Goal: Transaction & Acquisition: Purchase product/service

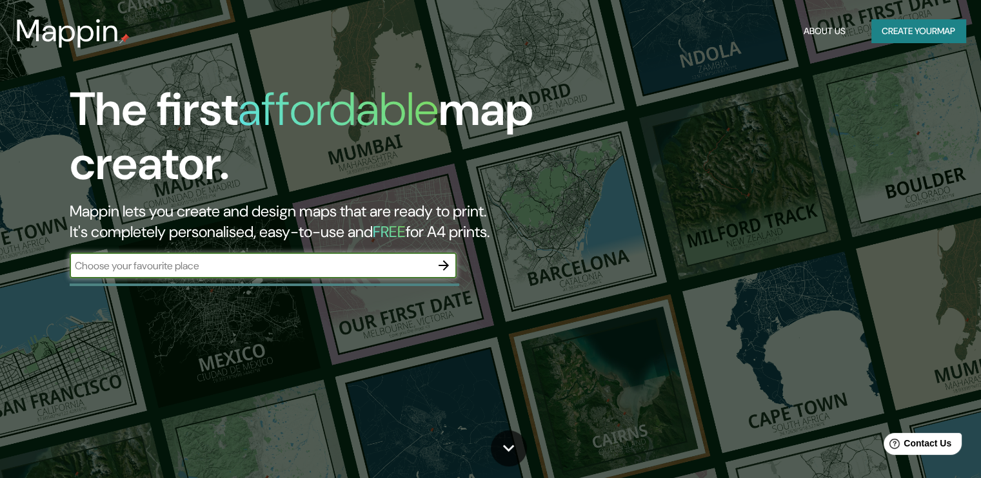
click at [124, 261] on input "text" at bounding box center [250, 266] width 361 height 15
type input "[GEOGRAPHIC_DATA]"
click at [441, 262] on icon "button" at bounding box center [443, 265] width 15 height 15
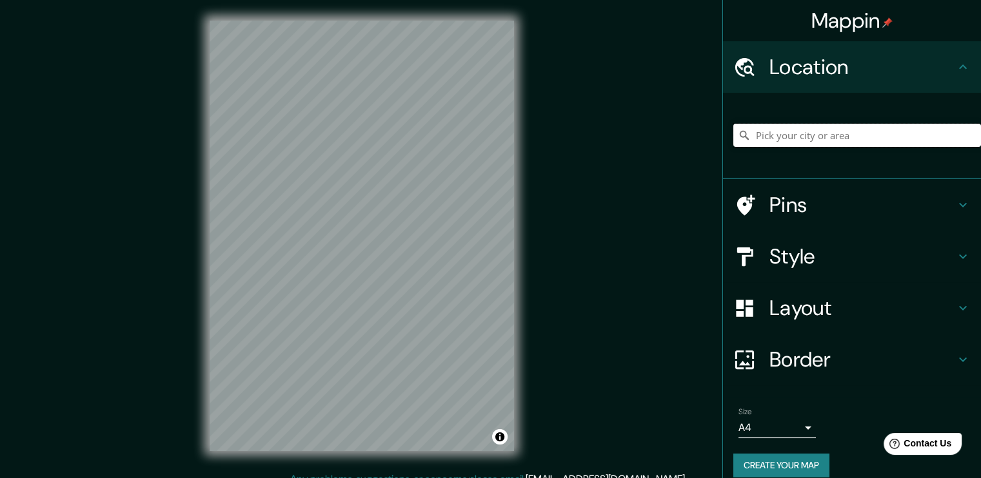
click at [779, 136] on input "Pick your city or area" at bounding box center [857, 135] width 248 height 23
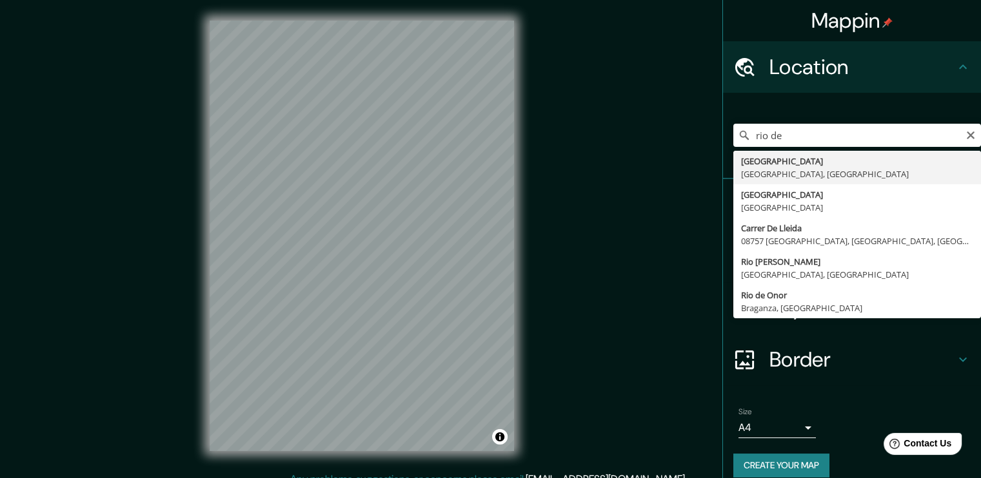
type input "[GEOGRAPHIC_DATA], [GEOGRAPHIC_DATA], [GEOGRAPHIC_DATA]"
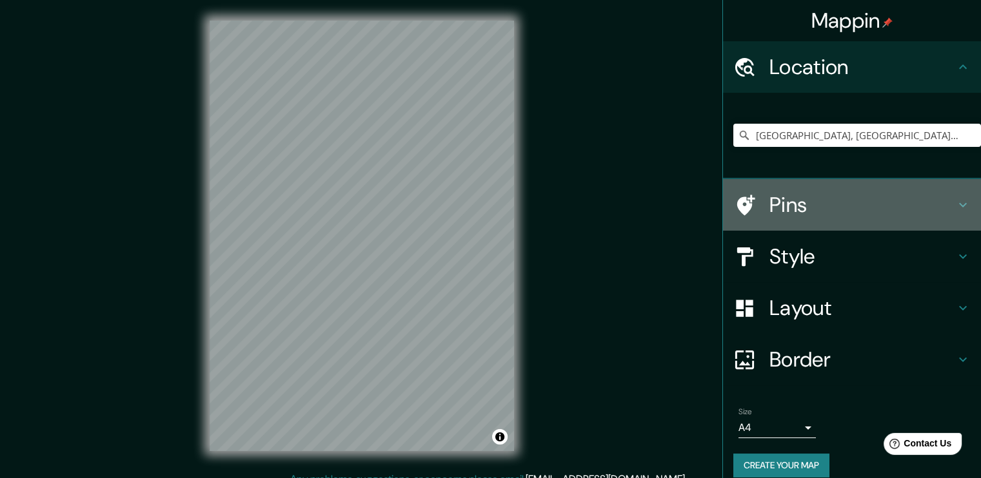
click at [787, 206] on h4 "Pins" at bounding box center [862, 205] width 186 height 26
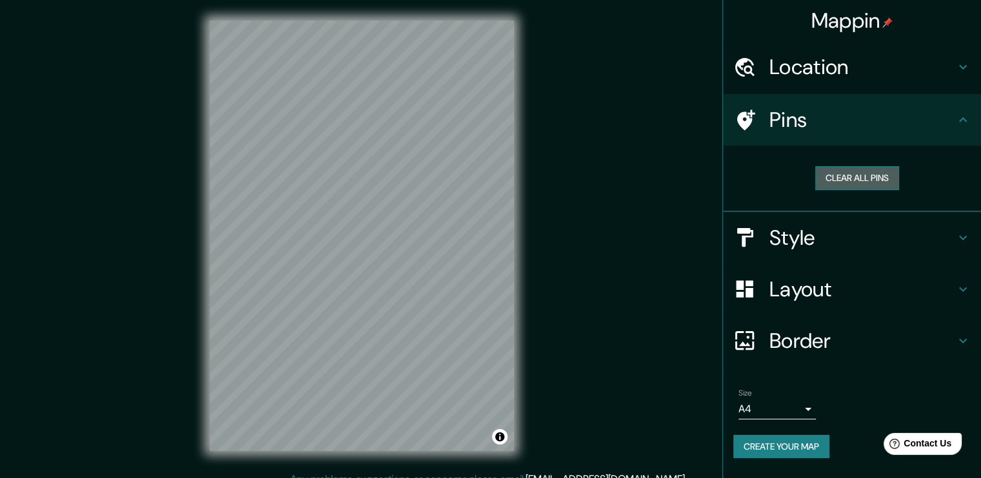
click at [841, 182] on button "Clear all pins" at bounding box center [857, 178] width 84 height 24
click at [842, 175] on button "Clear all pins" at bounding box center [857, 178] width 84 height 24
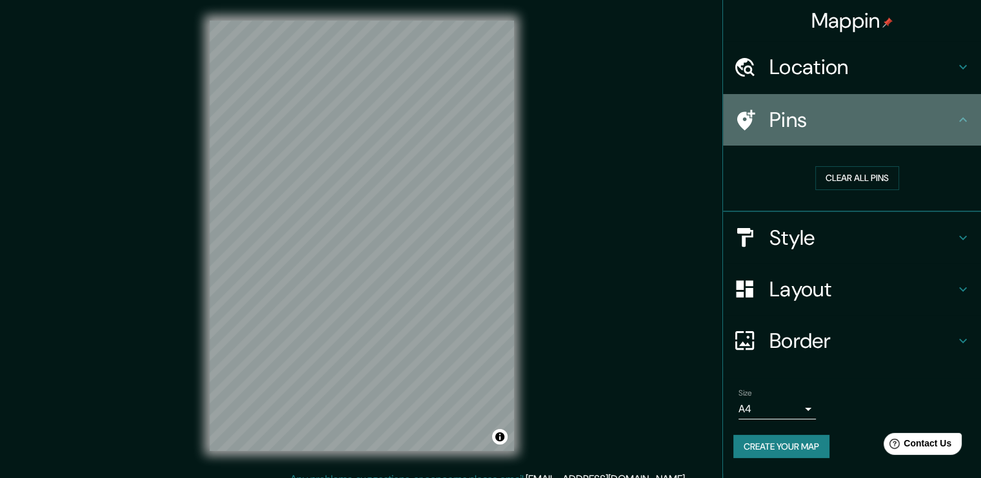
click at [801, 138] on div "Pins" at bounding box center [852, 120] width 258 height 52
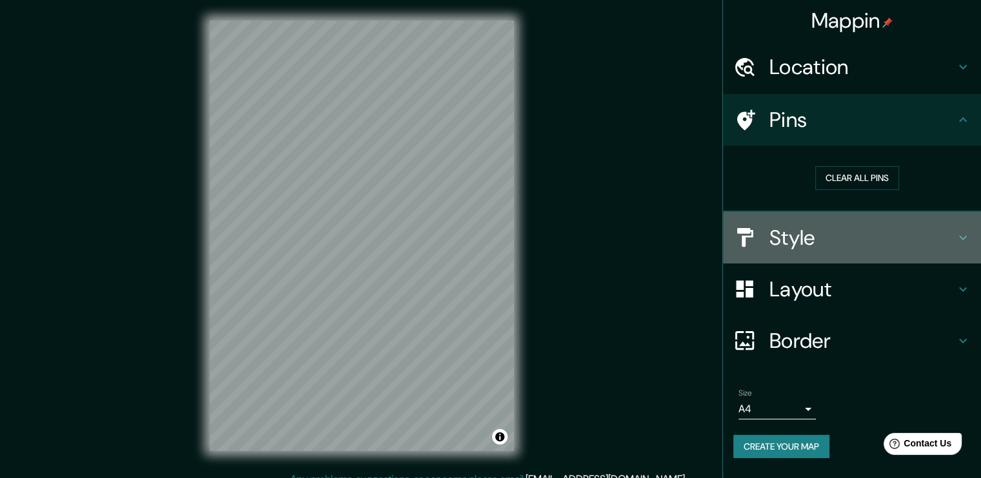
click at [825, 225] on h4 "Style" at bounding box center [862, 238] width 186 height 26
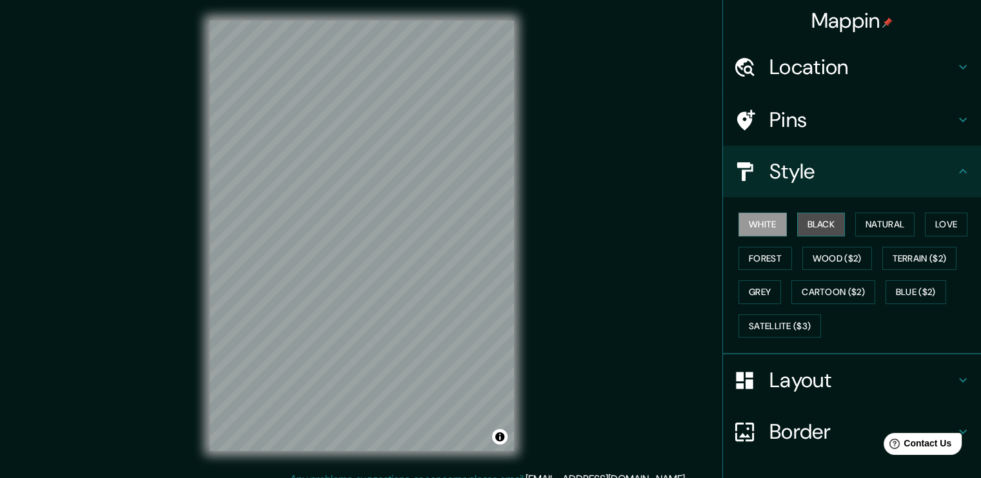
click at [805, 222] on button "Black" at bounding box center [821, 225] width 48 height 24
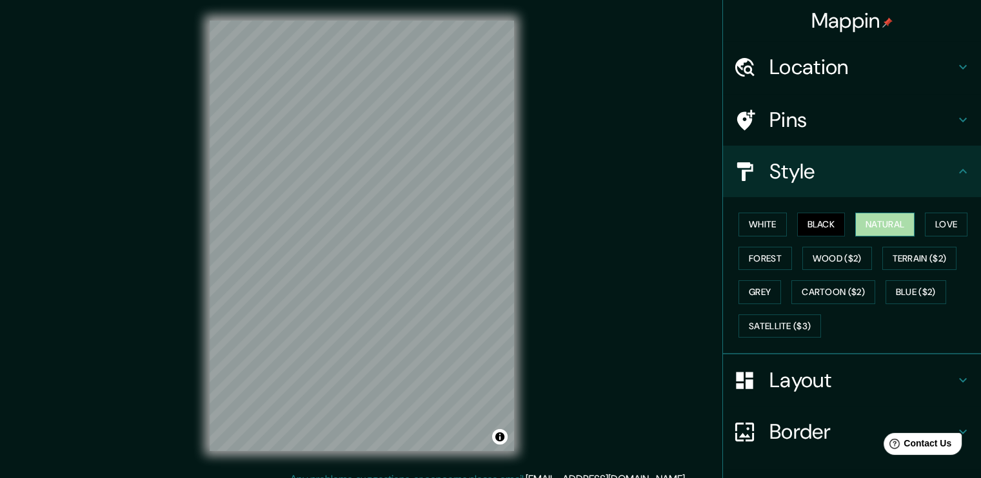
click at [869, 224] on button "Natural" at bounding box center [884, 225] width 59 height 24
click at [952, 216] on button "Love" at bounding box center [946, 225] width 43 height 24
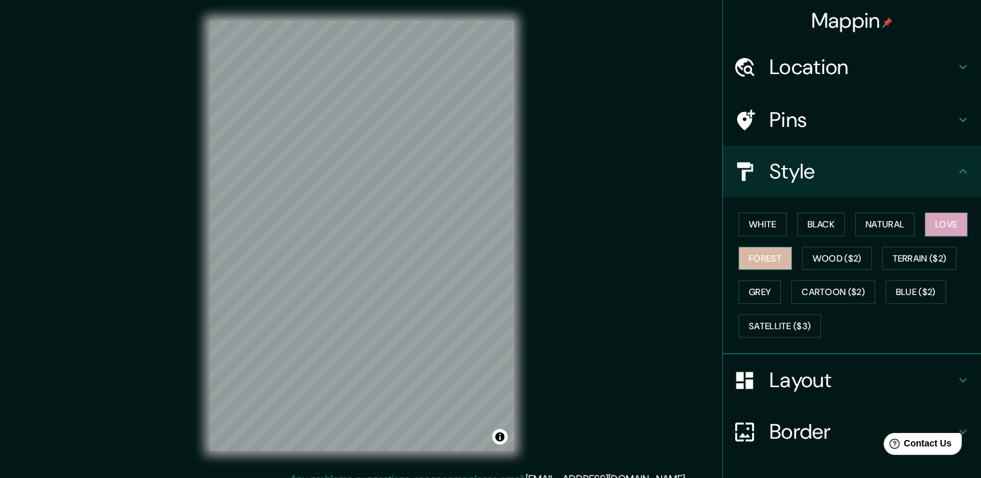
click at [738, 257] on button "Forest" at bounding box center [765, 259] width 54 height 24
click at [833, 259] on button "Wood ($2)" at bounding box center [837, 259] width 70 height 24
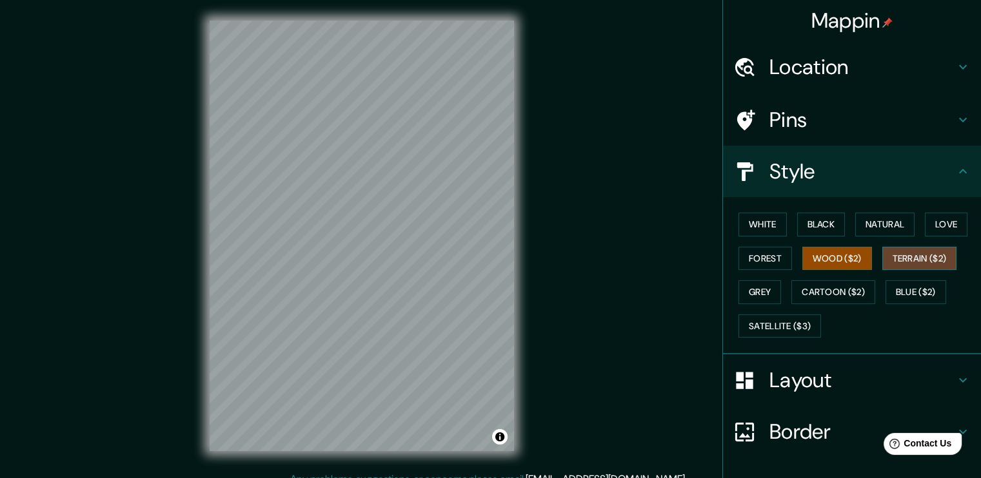
click at [887, 255] on button "Terrain ($2)" at bounding box center [919, 259] width 75 height 24
click at [770, 293] on button "Grey" at bounding box center [759, 292] width 43 height 24
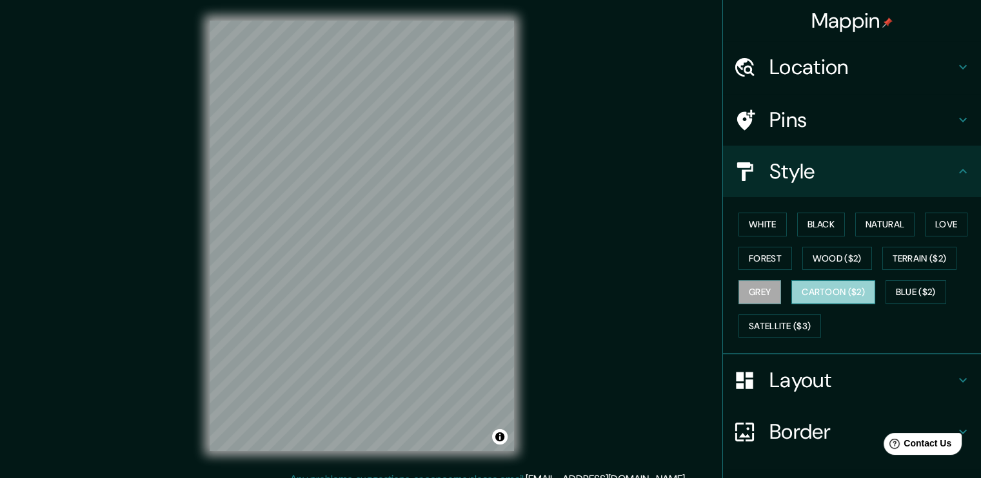
click at [825, 295] on button "Cartoon ($2)" at bounding box center [833, 292] width 84 height 24
click at [769, 228] on button "White" at bounding box center [762, 225] width 48 height 24
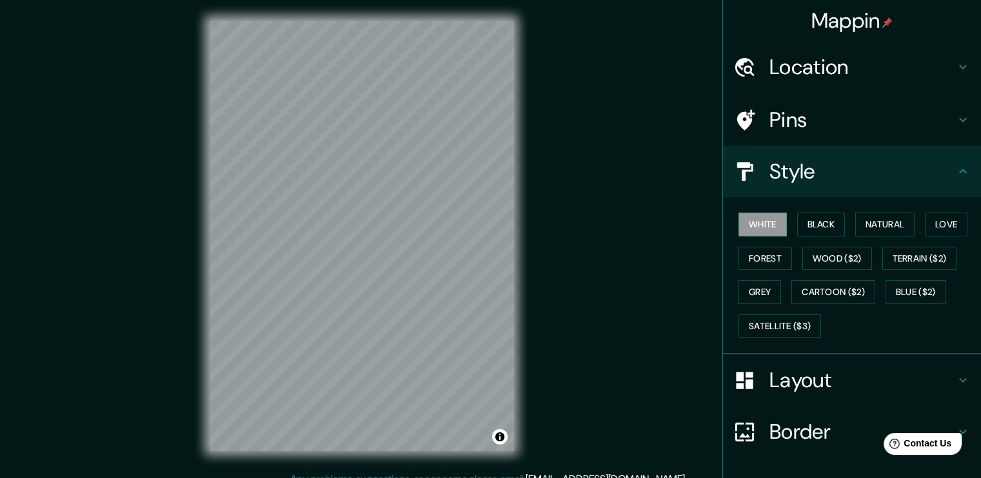
click at [841, 383] on h4 "Layout" at bounding box center [862, 381] width 186 height 26
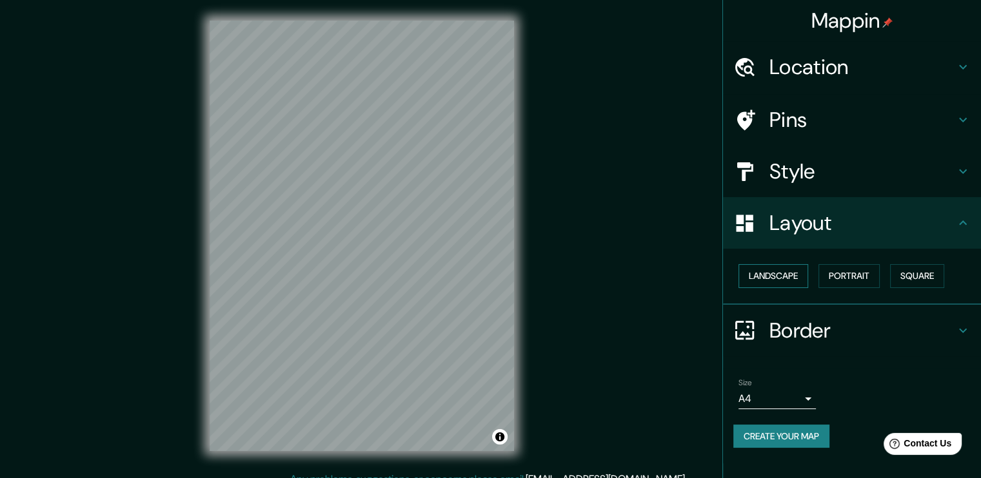
click at [785, 278] on button "Landscape" at bounding box center [773, 276] width 70 height 24
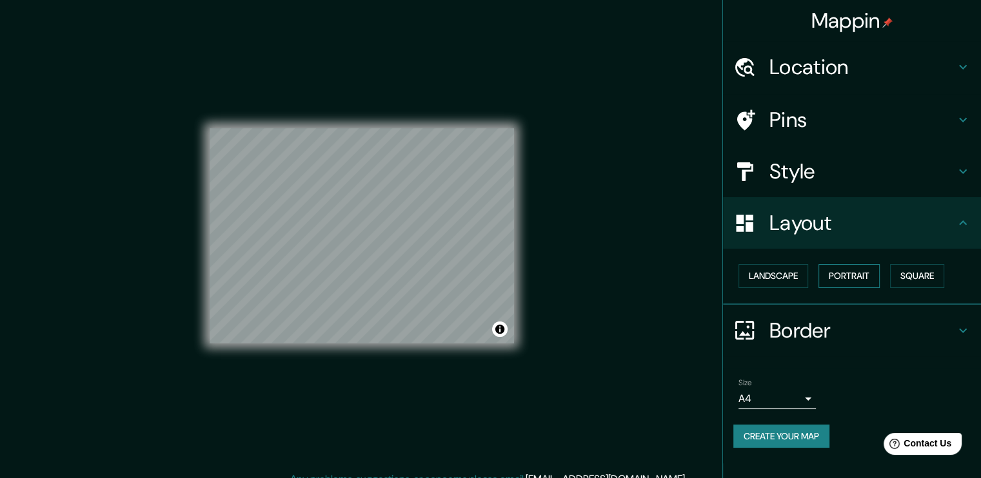
click at [874, 277] on button "Portrait" at bounding box center [848, 276] width 61 height 24
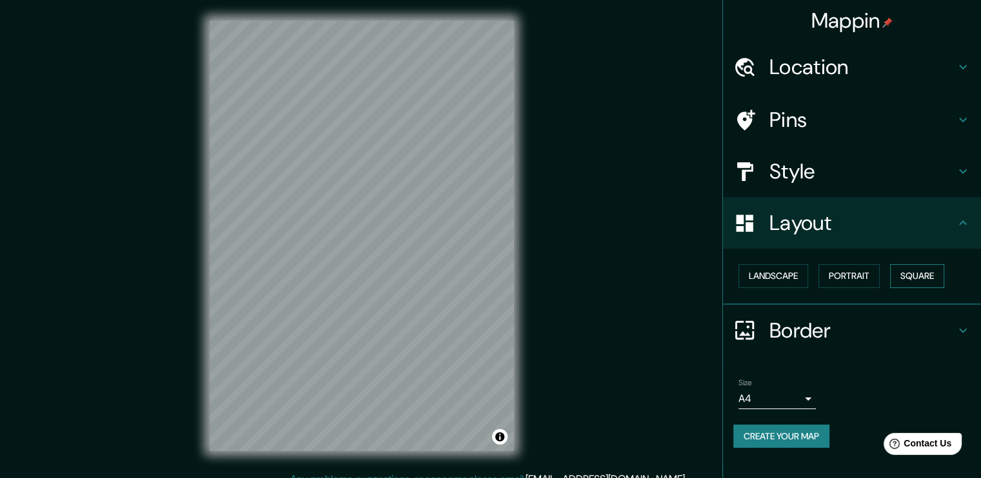
click at [916, 273] on button "Square" at bounding box center [917, 276] width 54 height 24
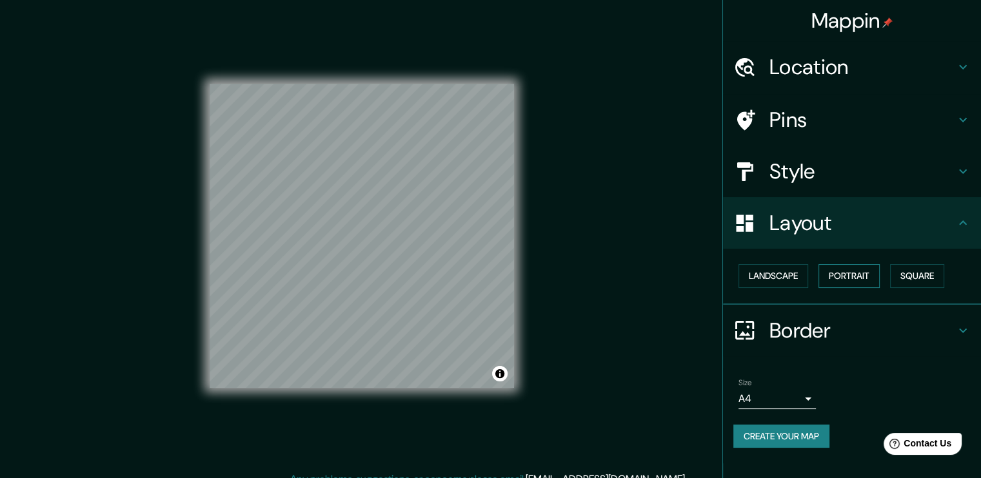
click at [867, 270] on button "Portrait" at bounding box center [848, 276] width 61 height 24
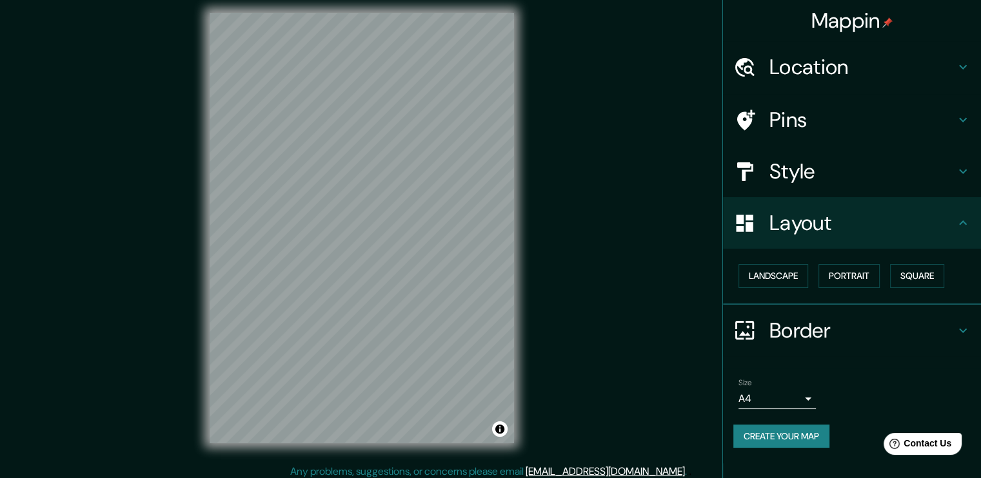
scroll to position [14, 0]
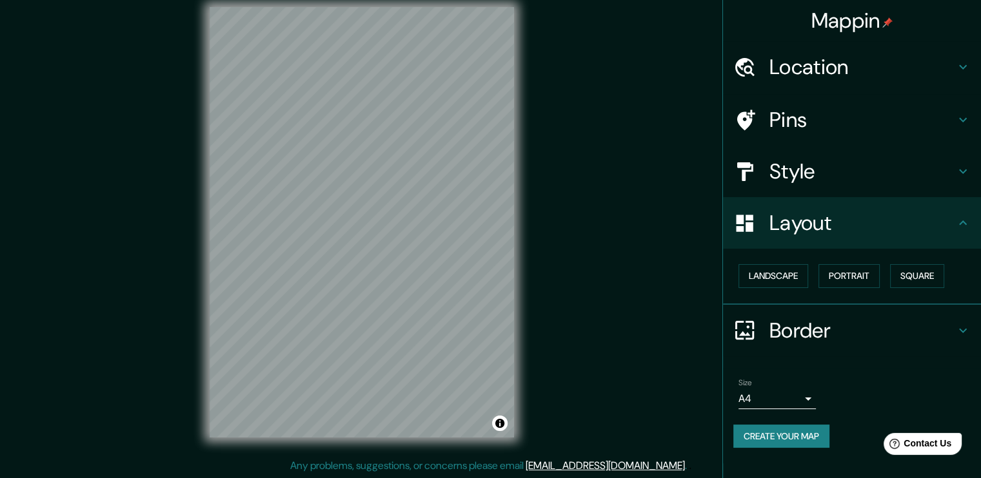
click at [807, 400] on body "Mappin Location [GEOGRAPHIC_DATA], [GEOGRAPHIC_DATA], [GEOGRAPHIC_DATA] Pins St…" at bounding box center [490, 225] width 981 height 478
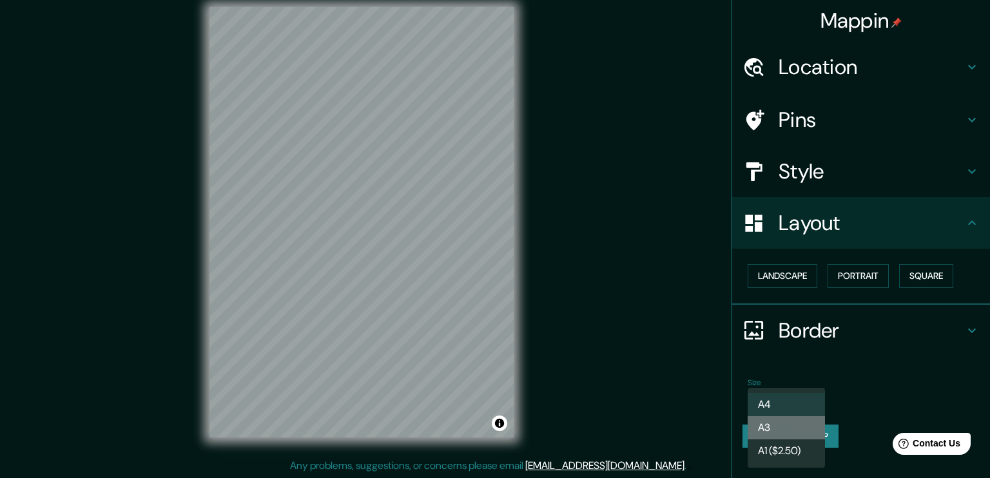
click at [799, 426] on li "A3" at bounding box center [786, 428] width 77 height 23
type input "a4"
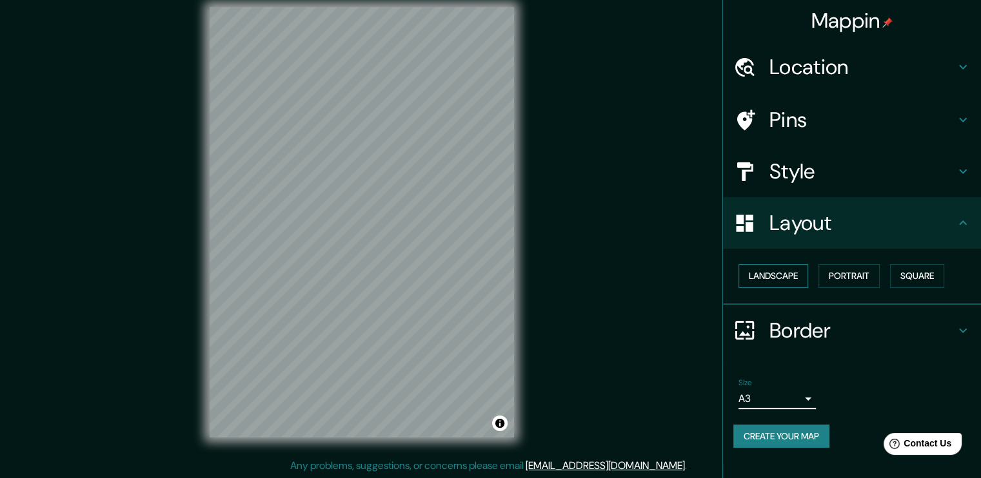
drag, startPoint x: 784, startPoint y: 276, endPoint x: 805, endPoint y: 273, distance: 21.4
click at [784, 275] on button "Landscape" at bounding box center [773, 276] width 70 height 24
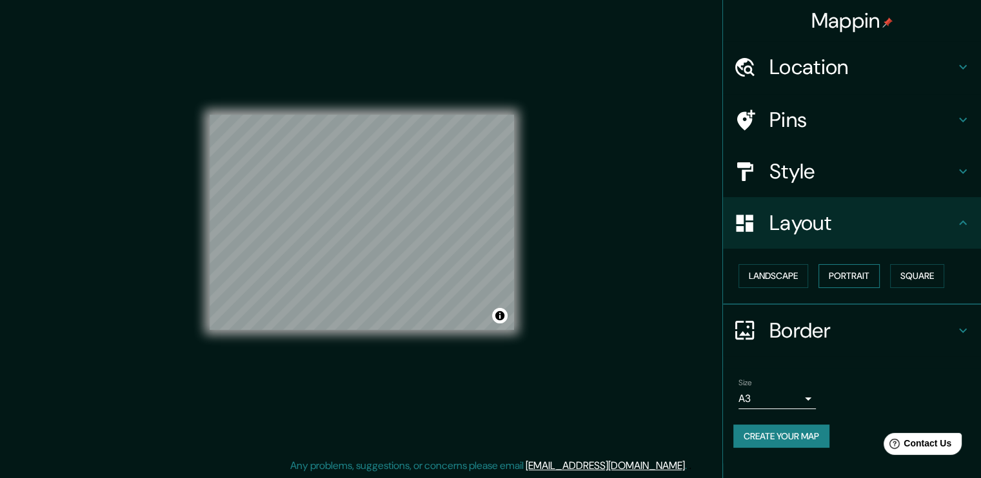
click at [837, 267] on button "Portrait" at bounding box center [848, 276] width 61 height 24
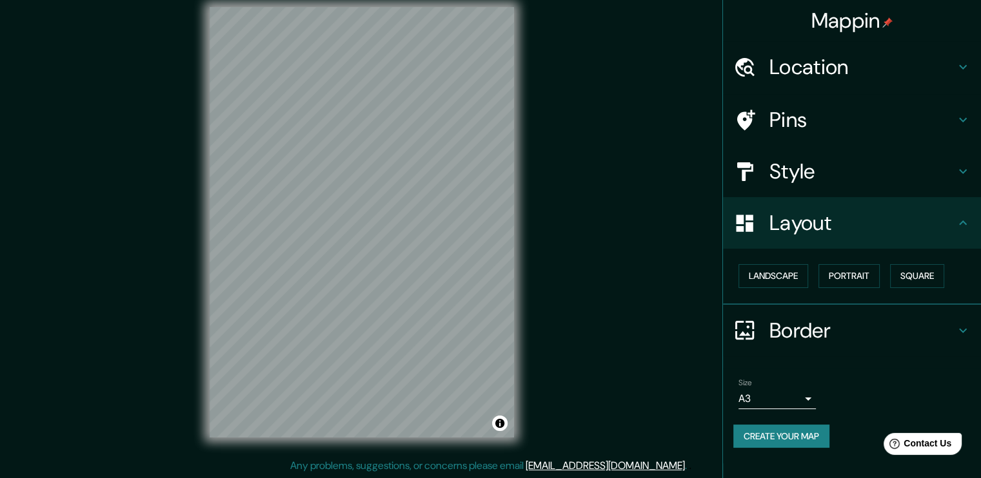
click at [790, 429] on button "Create your map" at bounding box center [781, 437] width 96 height 24
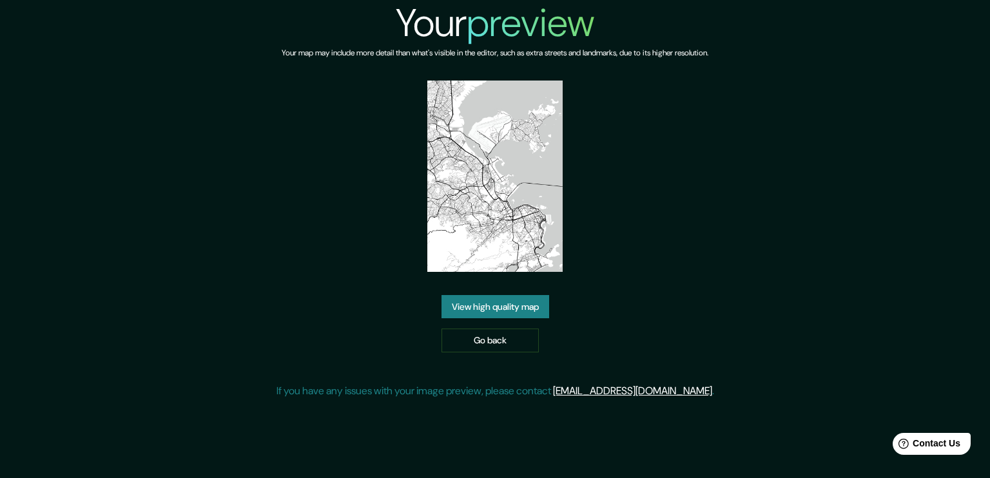
click at [514, 304] on link "View high quality map" at bounding box center [496, 307] width 108 height 24
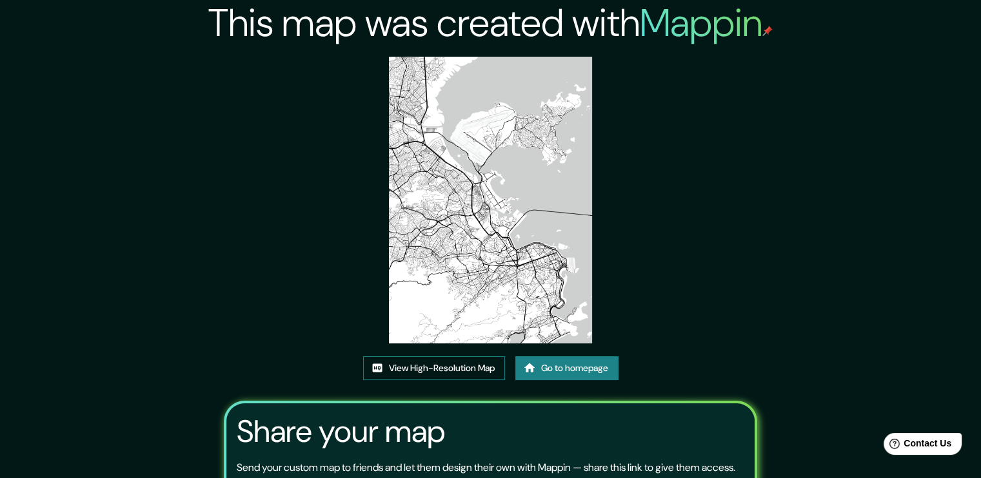
click at [459, 367] on link "View High-Resolution Map" at bounding box center [434, 369] width 142 height 24
